Goal: Information Seeking & Learning: Learn about a topic

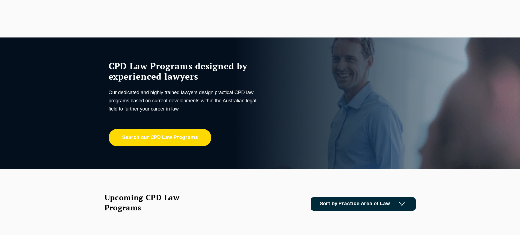
click at [152, 138] on link "Search our CPD Law Programs" at bounding box center [160, 137] width 103 height 17
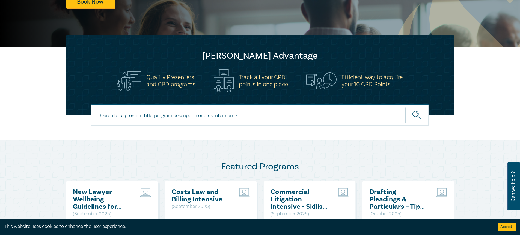
scroll to position [137, 0]
click at [190, 116] on input at bounding box center [260, 115] width 339 height 22
type input "Personal Injury"
click at [406, 107] on button "submit" at bounding box center [418, 115] width 24 height 17
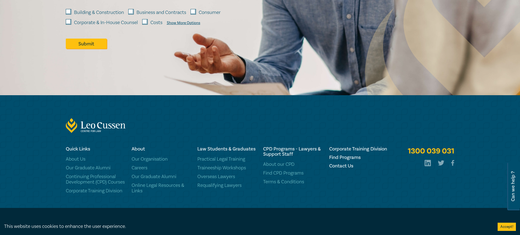
scroll to position [1229, 0]
